Goal: Information Seeking & Learning: Learn about a topic

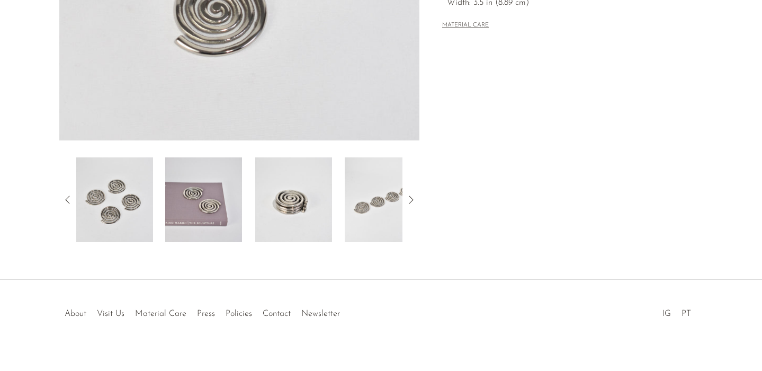
scroll to position [309, 0]
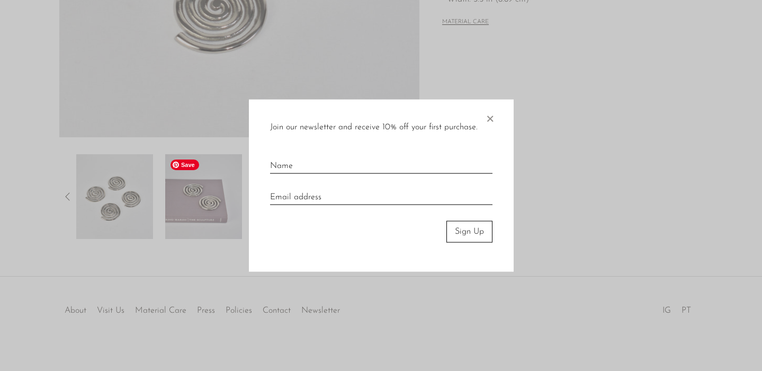
click at [196, 198] on div at bounding box center [381, 185] width 762 height 371
click at [491, 118] on span "×" at bounding box center [490, 117] width 11 height 34
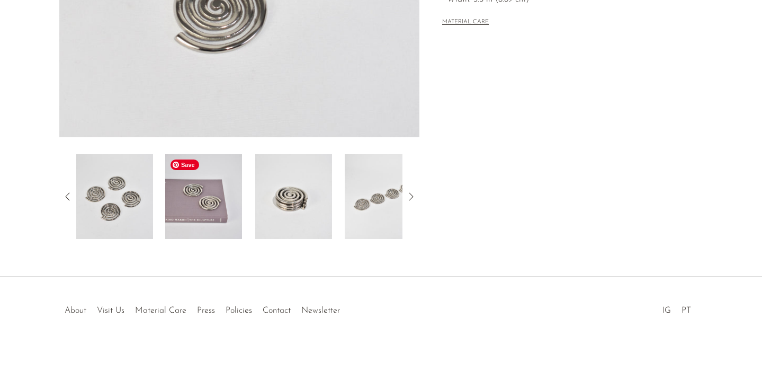
click at [208, 190] on img at bounding box center [203, 196] width 77 height 85
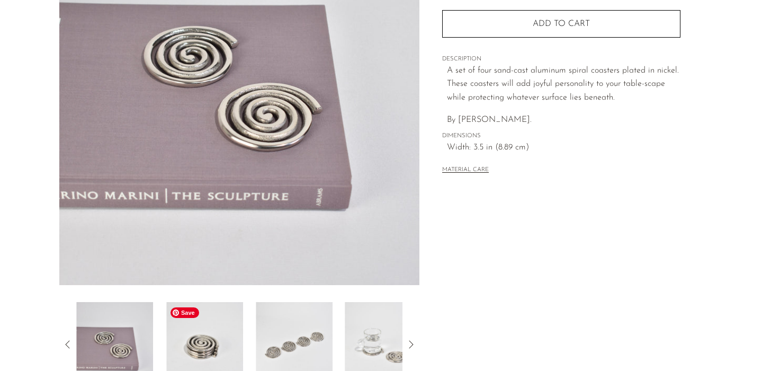
scroll to position [156, 0]
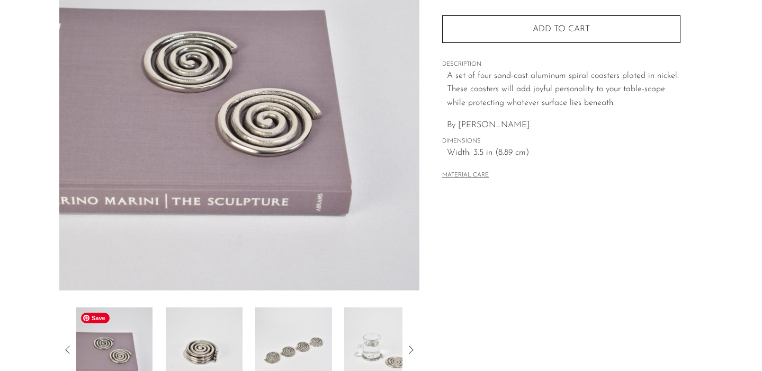
click at [103, 339] on img at bounding box center [114, 349] width 77 height 85
click at [177, 338] on img at bounding box center [204, 349] width 77 height 85
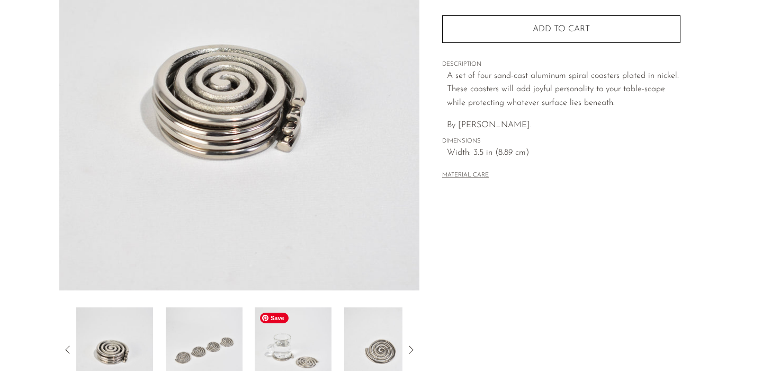
click at [284, 330] on img at bounding box center [293, 349] width 77 height 85
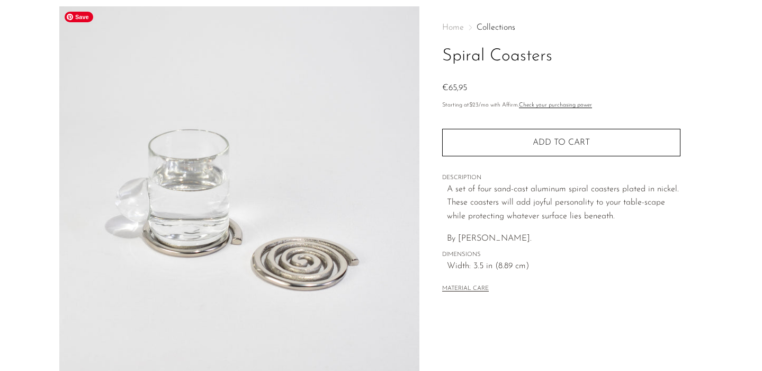
scroll to position [0, 0]
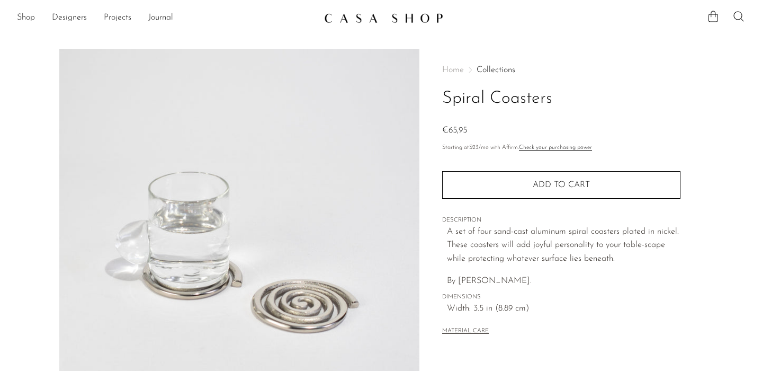
click at [377, 17] on img at bounding box center [383, 18] width 119 height 11
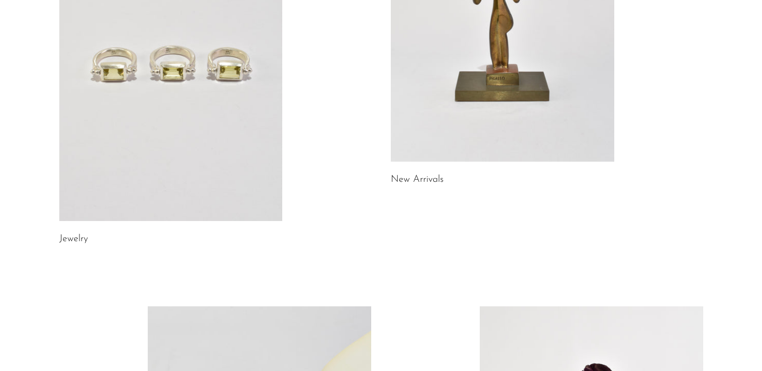
scroll to position [279, 0]
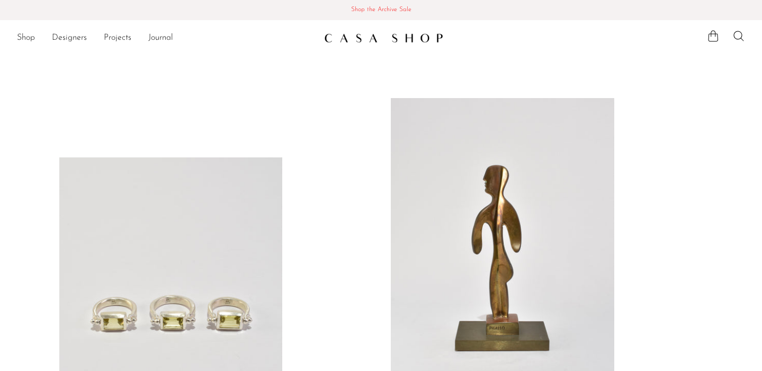
scroll to position [279, 0]
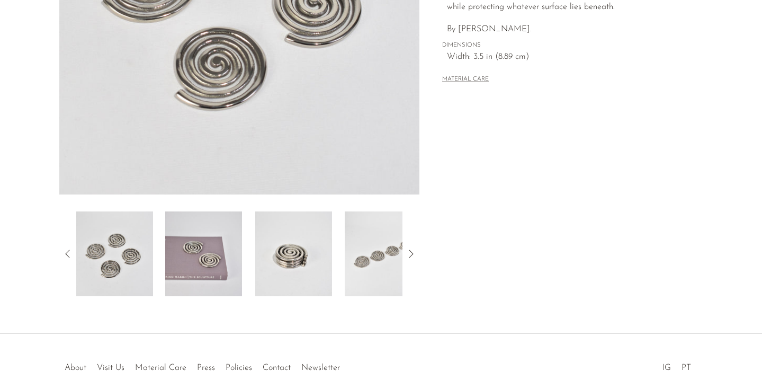
scroll to position [319, 0]
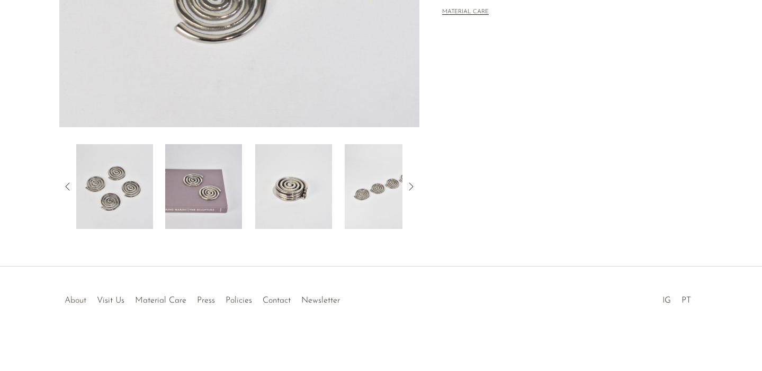
click at [75, 297] on link "About" at bounding box center [76, 300] width 22 height 8
